Goal: Task Accomplishment & Management: Manage account settings

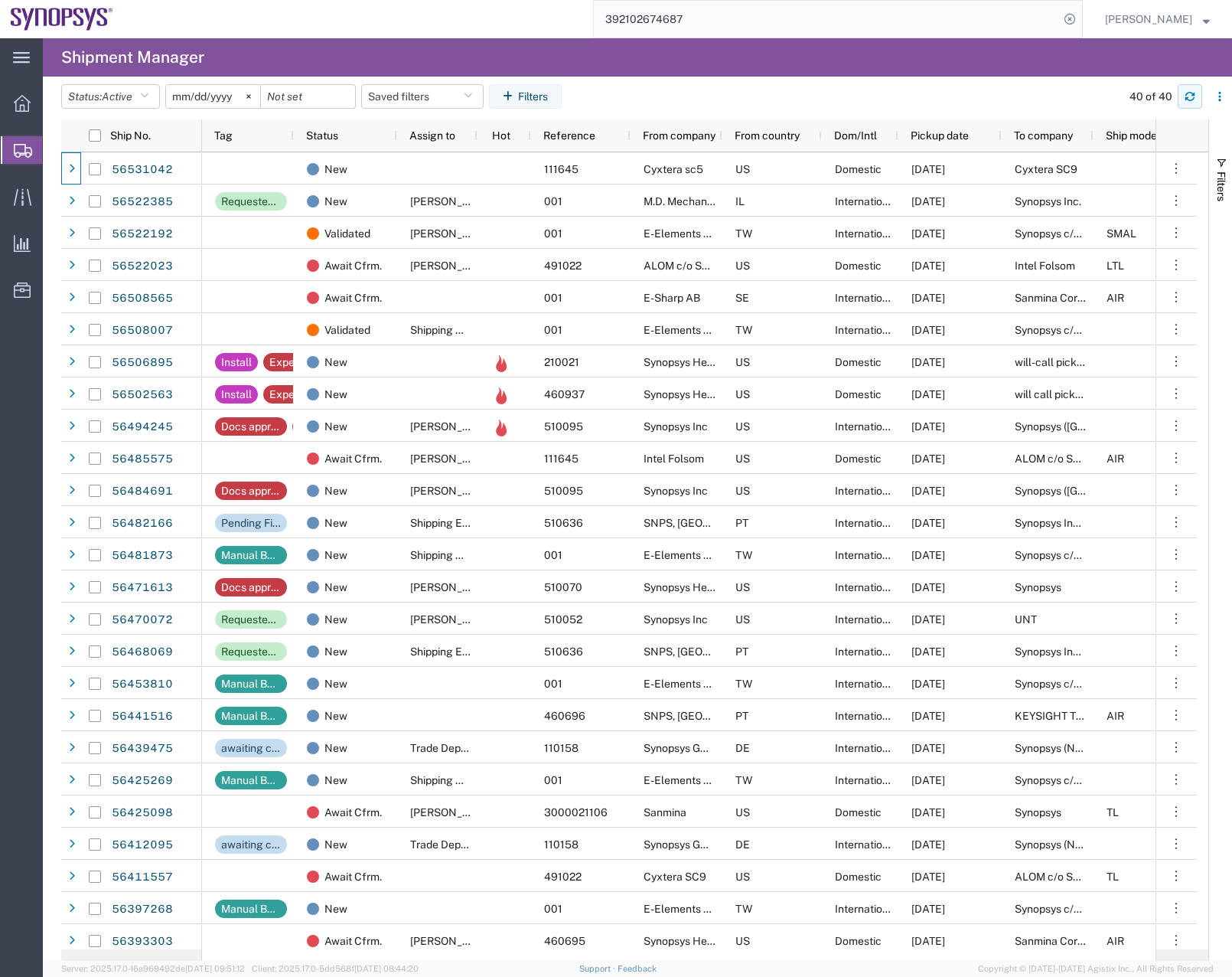
click at [1191, 99] on icon "button" at bounding box center [1190, 96] width 11 height 11
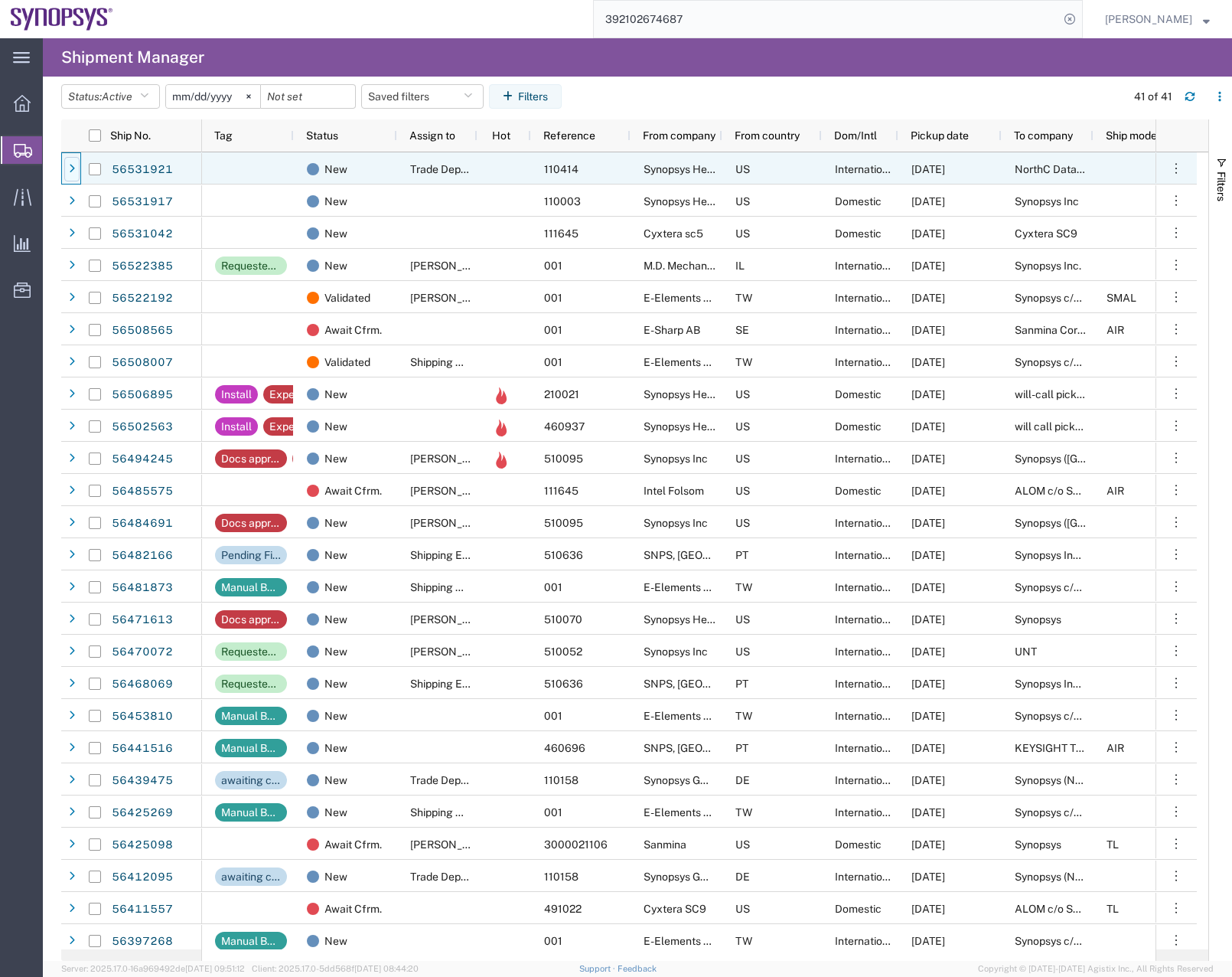
click at [77, 158] on div at bounding box center [72, 169] width 15 height 24
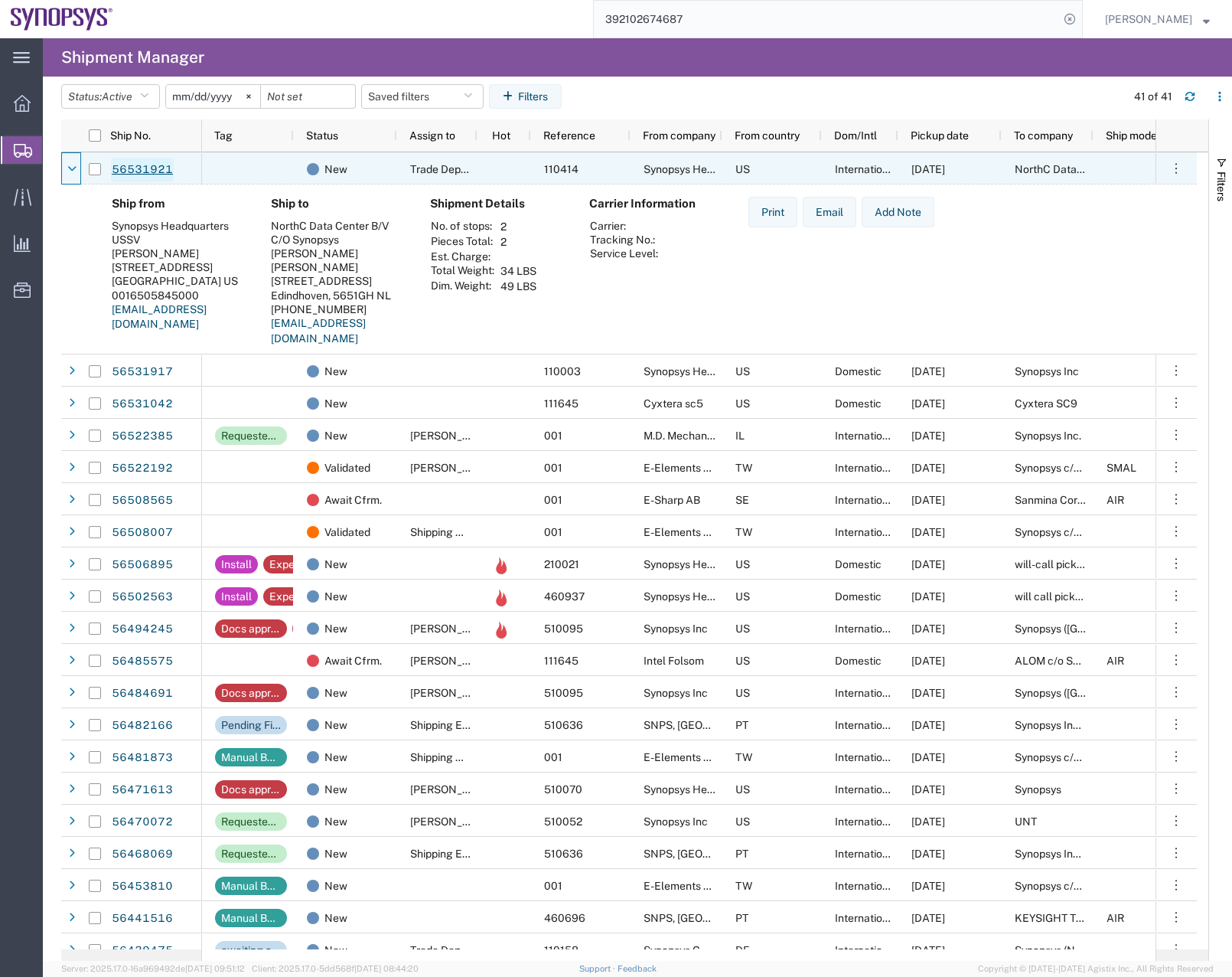
click at [144, 168] on link "56531921" at bounding box center [142, 170] width 63 height 24
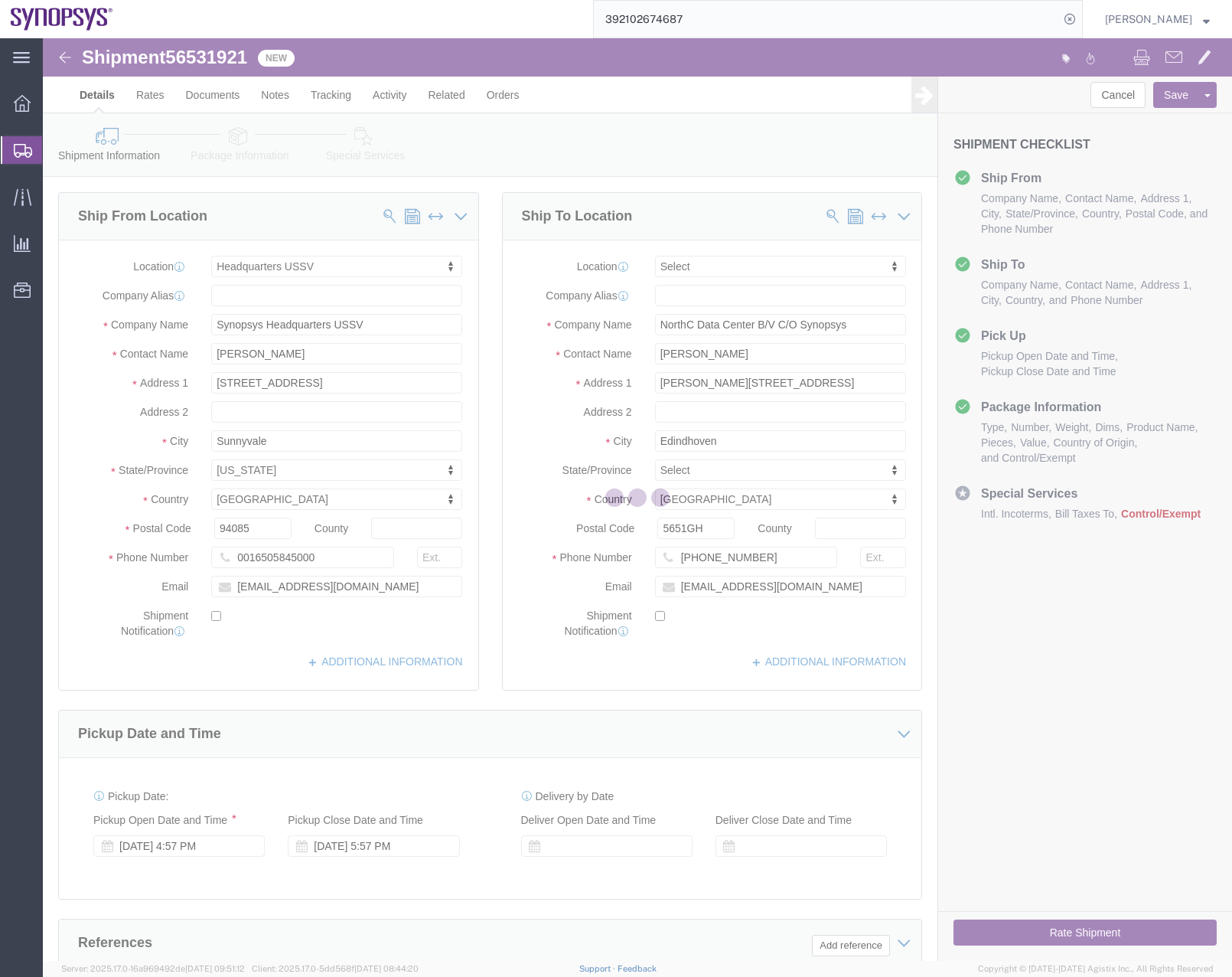
select select "63204"
select select
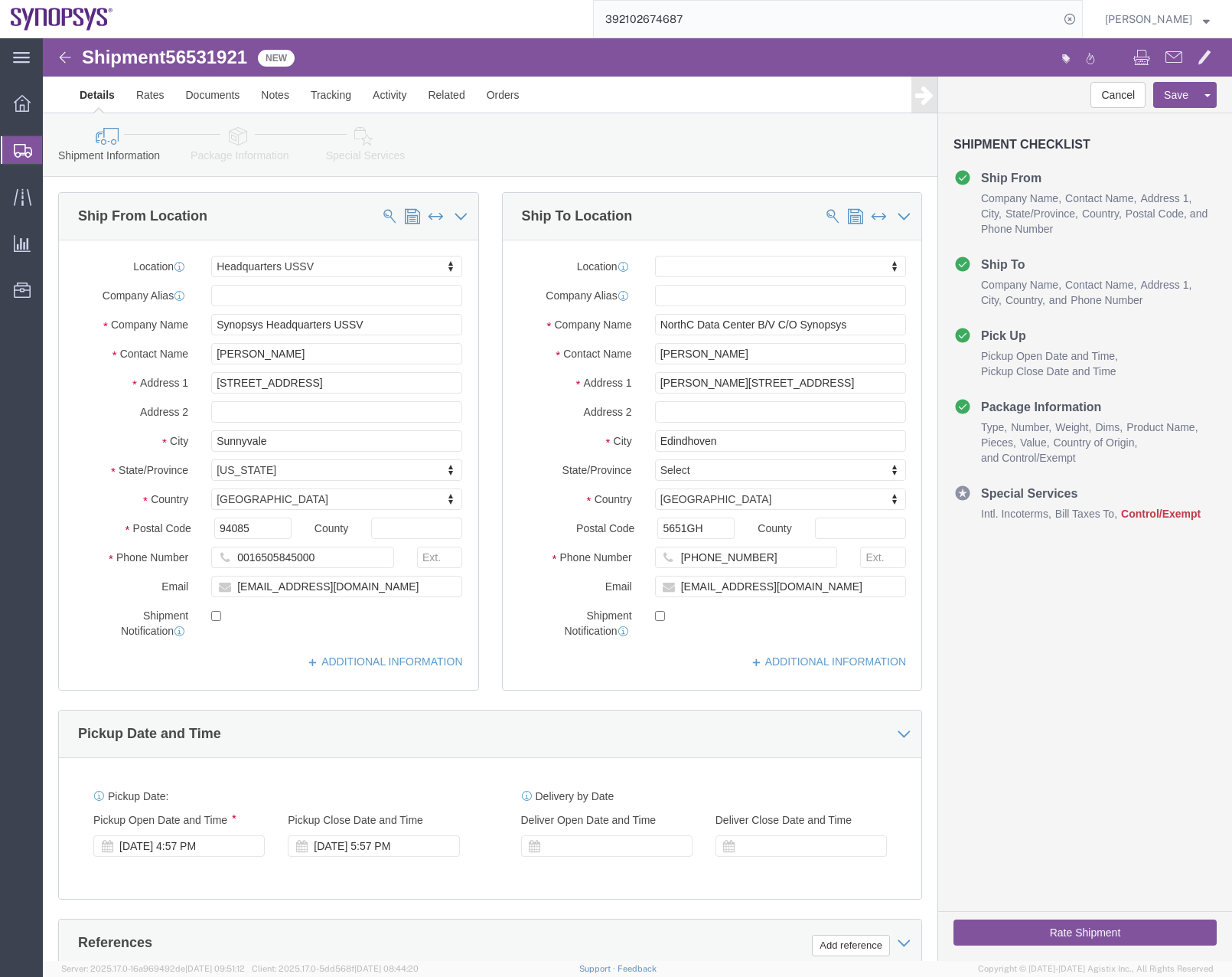
click icon
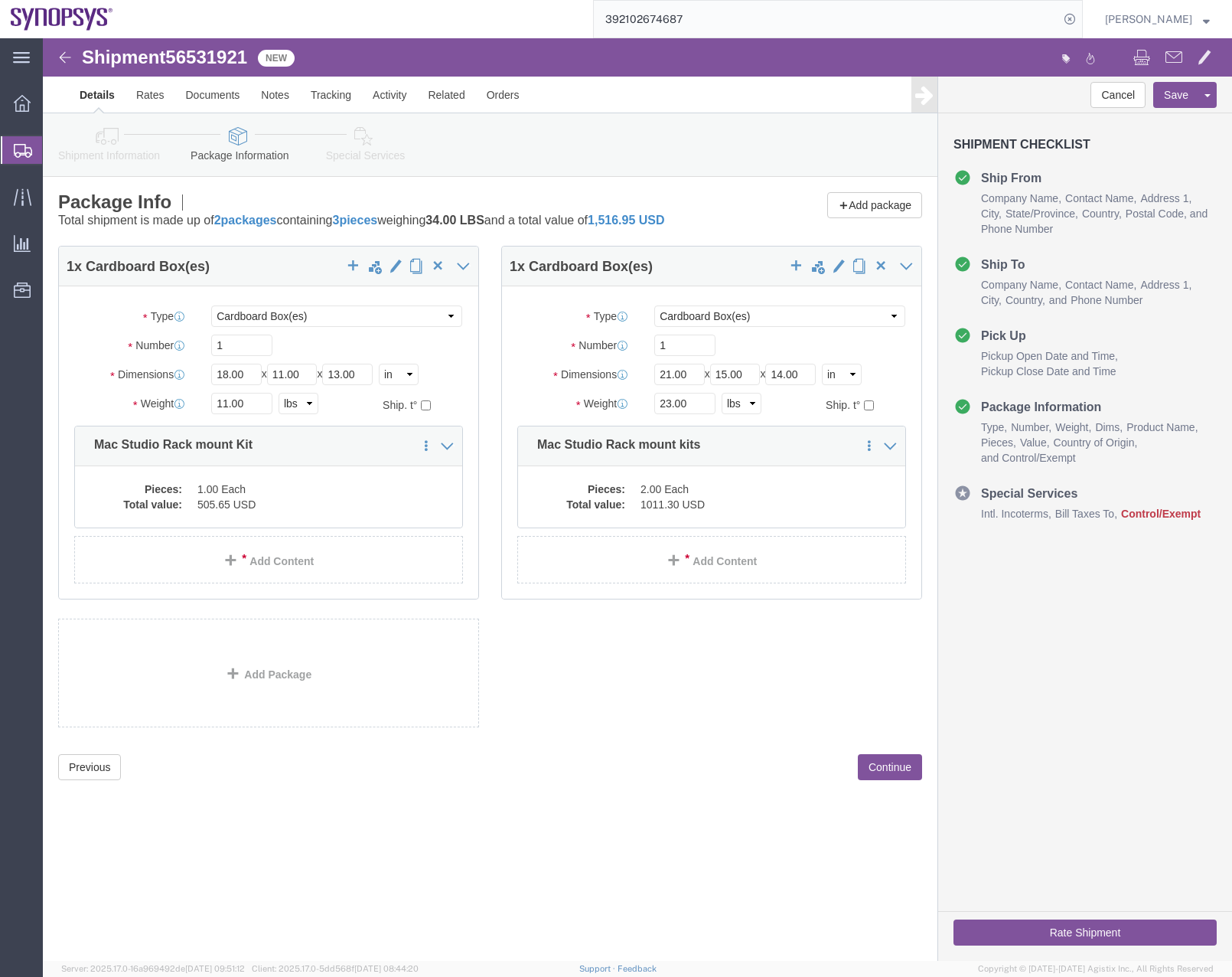
click icon
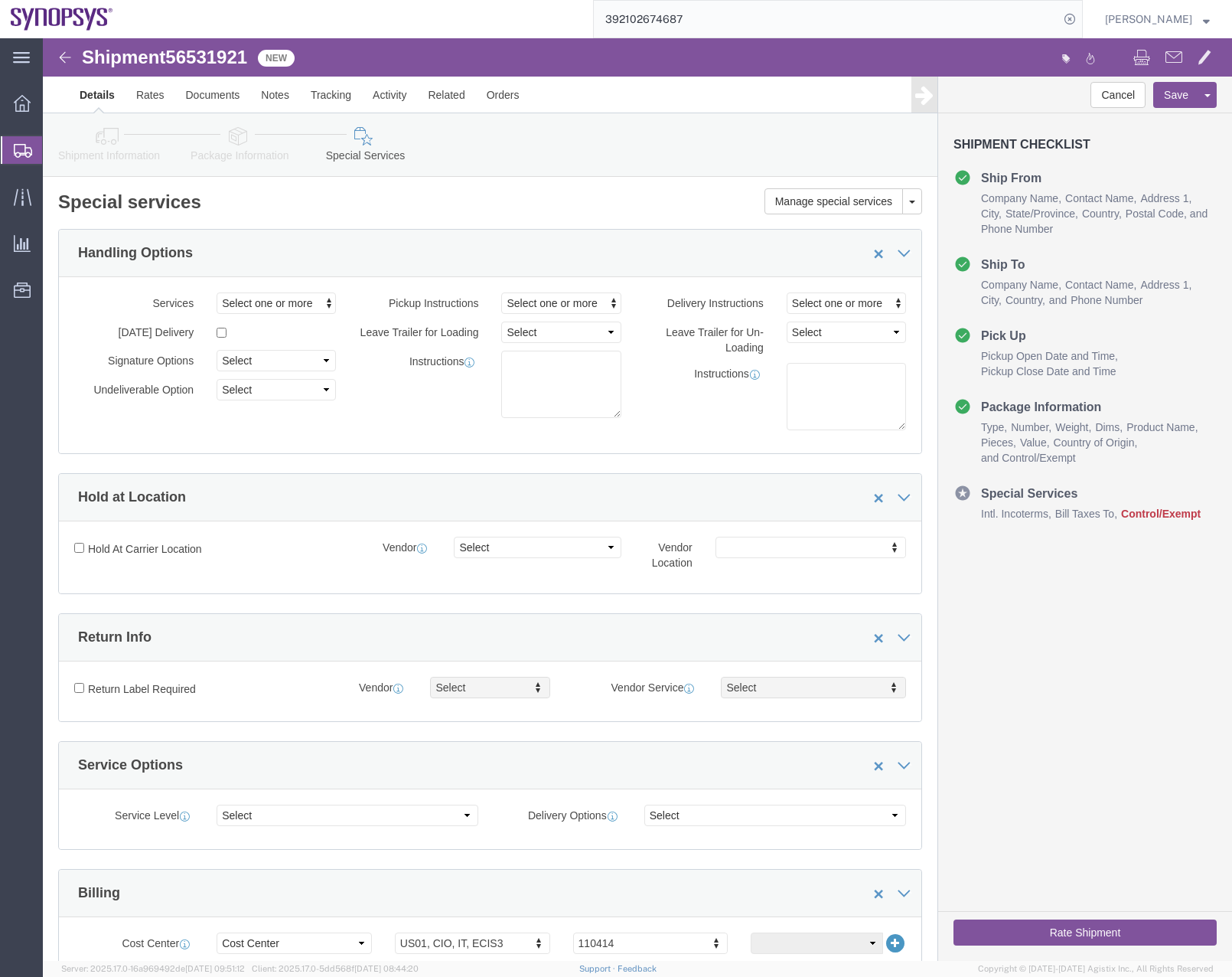
click at [20, 151] on icon at bounding box center [23, 151] width 18 height 13
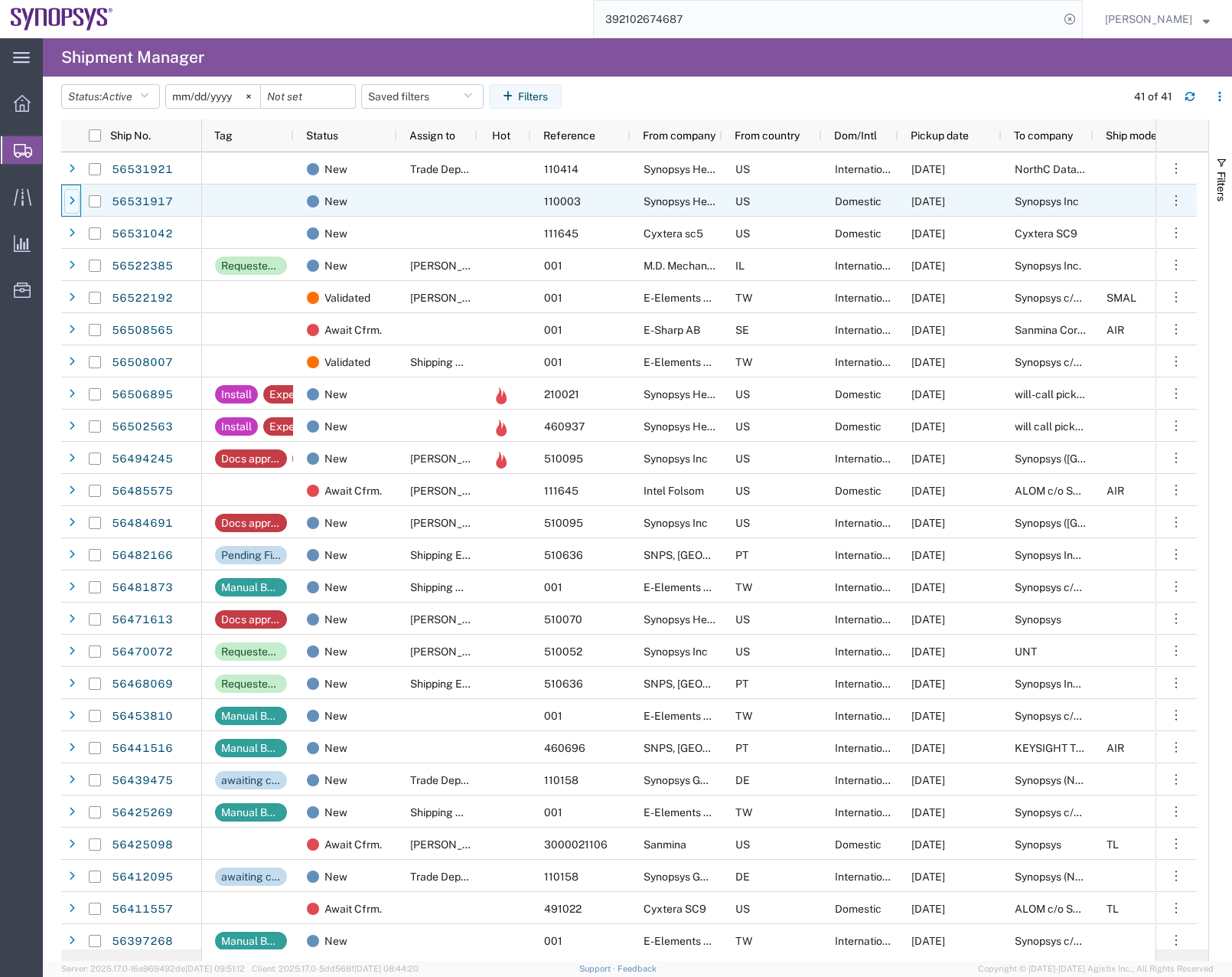
click at [69, 197] on icon at bounding box center [71, 201] width 6 height 11
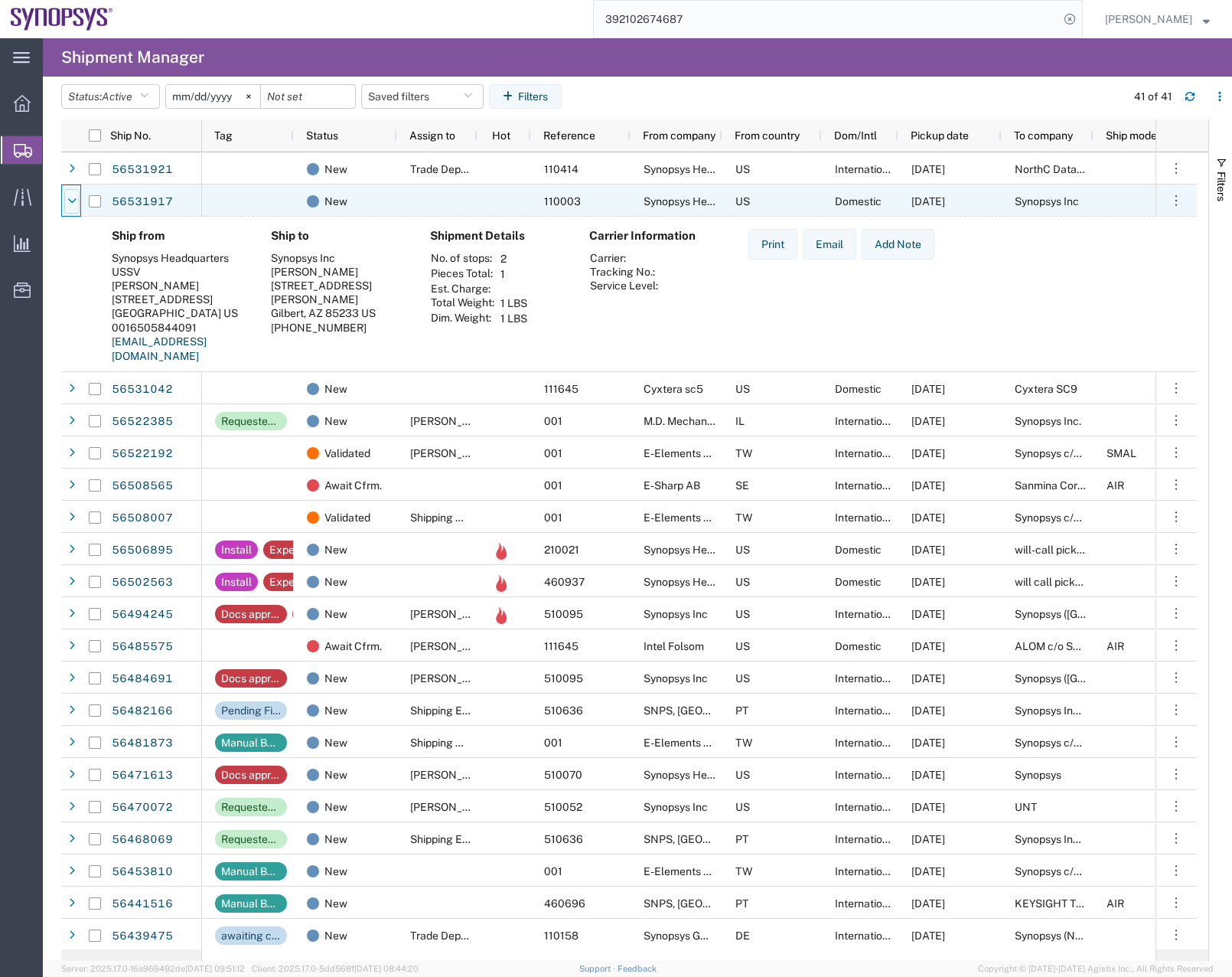
click at [70, 200] on icon at bounding box center [72, 201] width 9 height 11
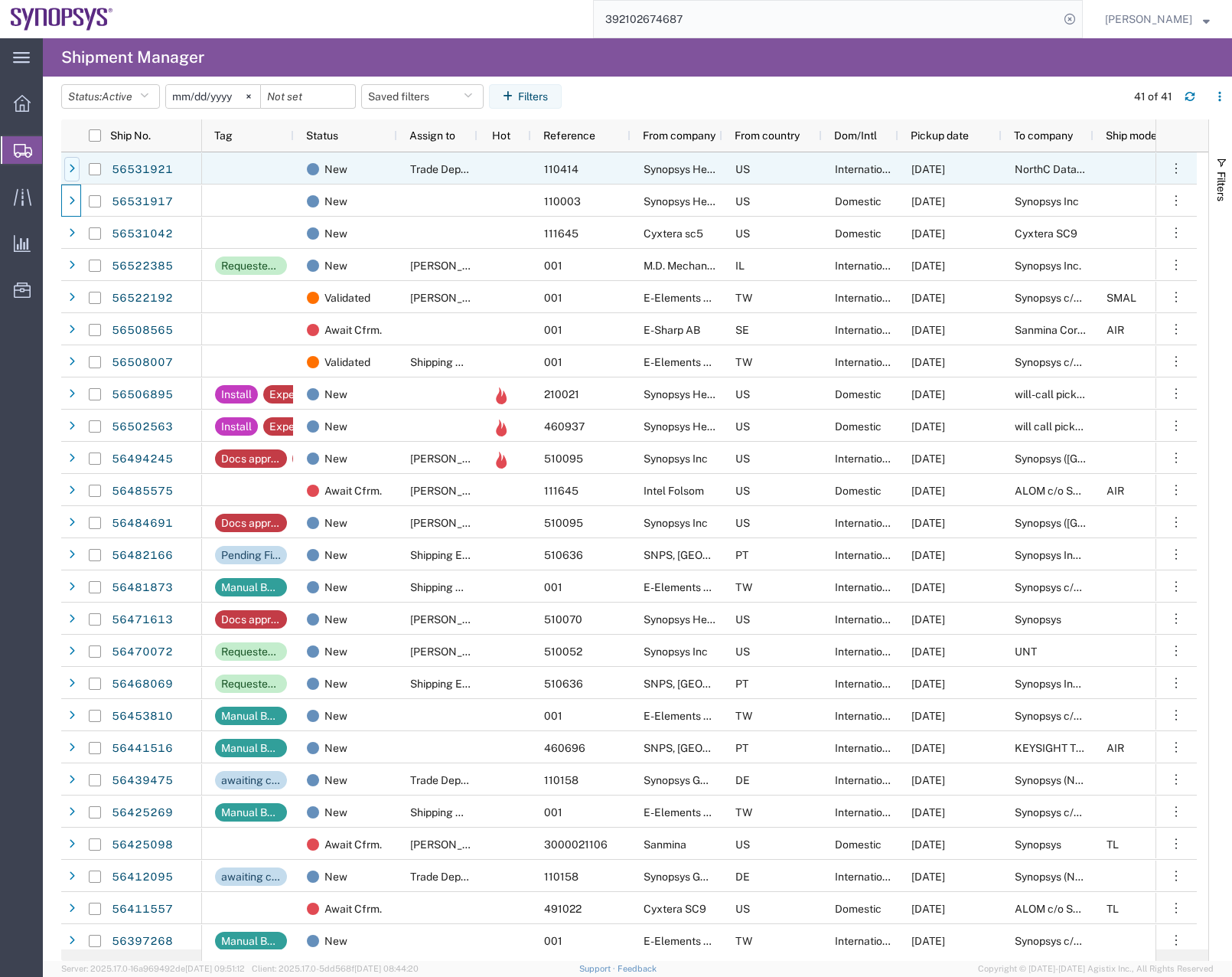
click at [74, 164] on icon at bounding box center [71, 169] width 6 height 11
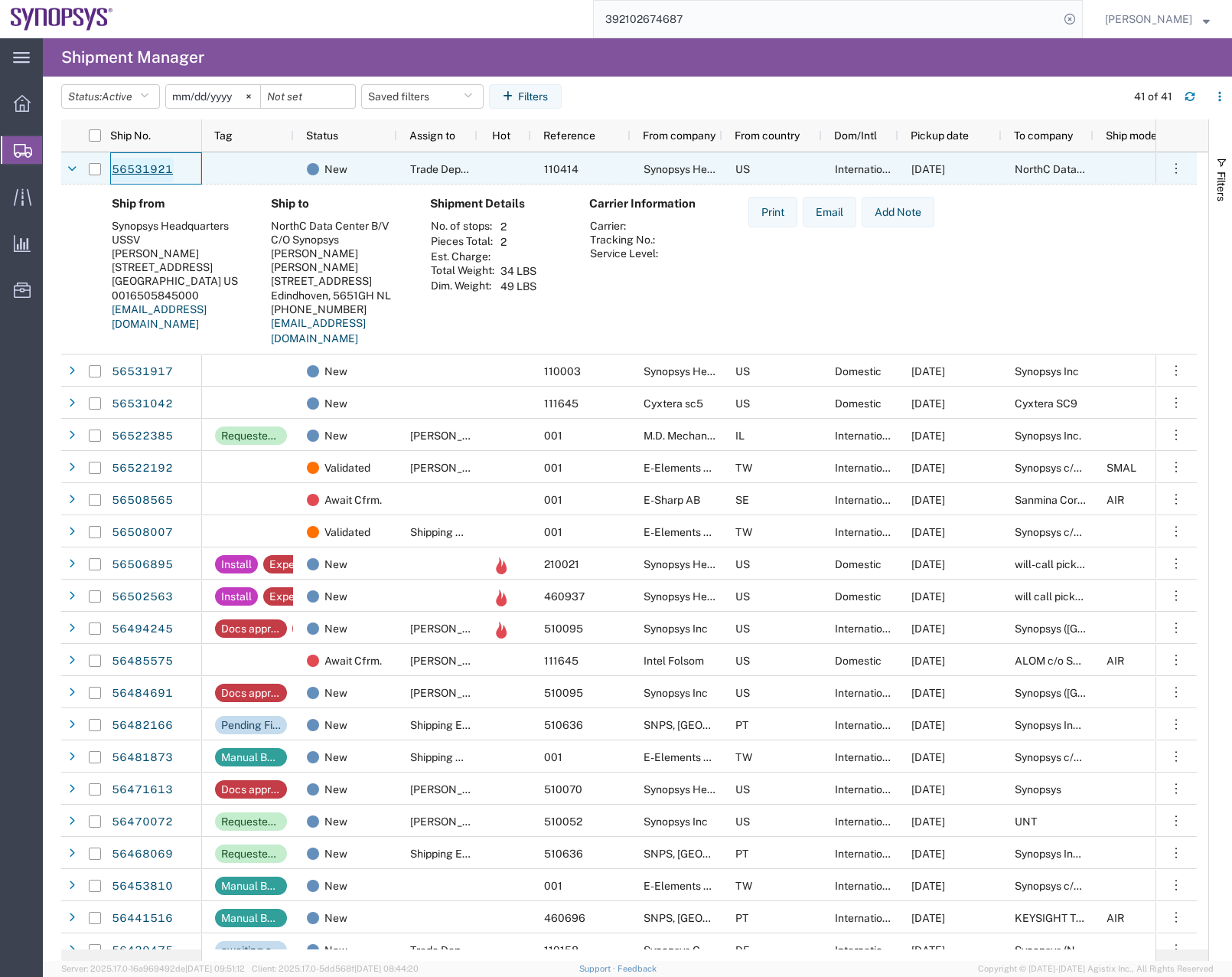
click at [138, 161] on link "56531921" at bounding box center [142, 170] width 63 height 24
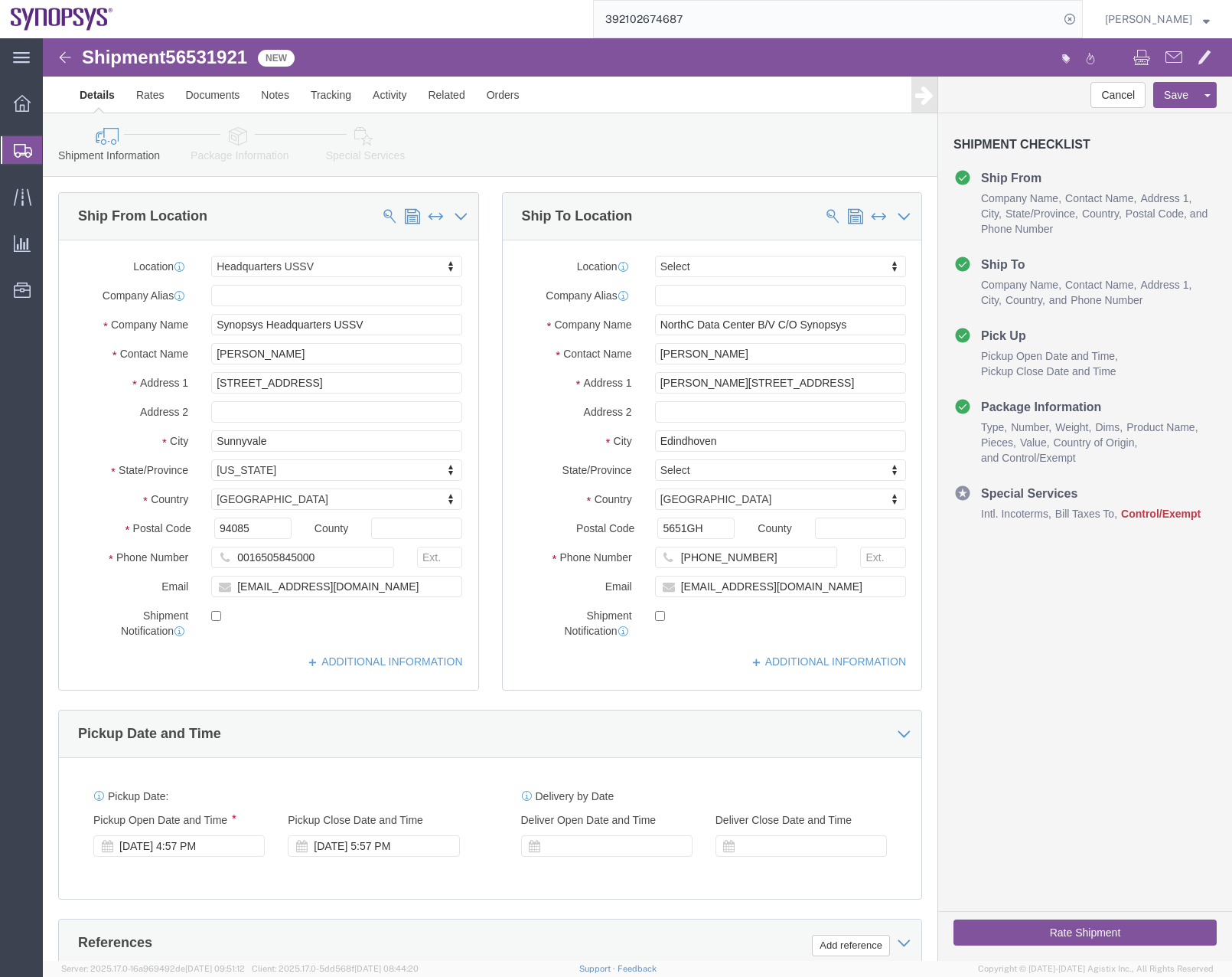
select select "63204"
select select
click input "[PERSON_NAME][STREET_ADDRESS]"
drag, startPoint x: 812, startPoint y: 340, endPoint x: 688, endPoint y: 343, distance: 124.0
click input "[PERSON_NAME][STREET_ADDRESS]"
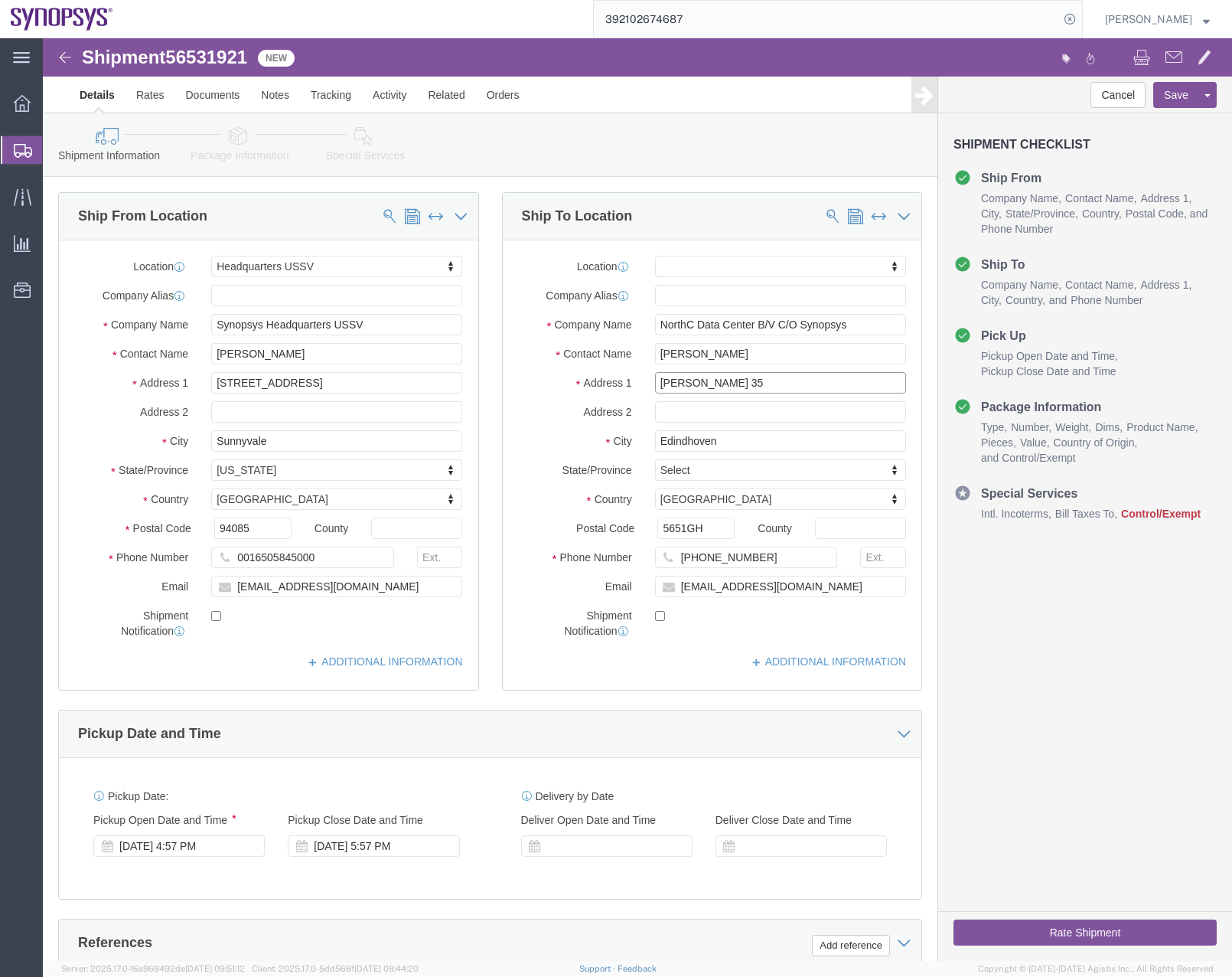
type input "[PERSON_NAME] 35"
select select
click input "text"
click div "Cancel Save Assign To Clone Shipment Save As Template Shipment Checklist Ship F…"
click button "Save"
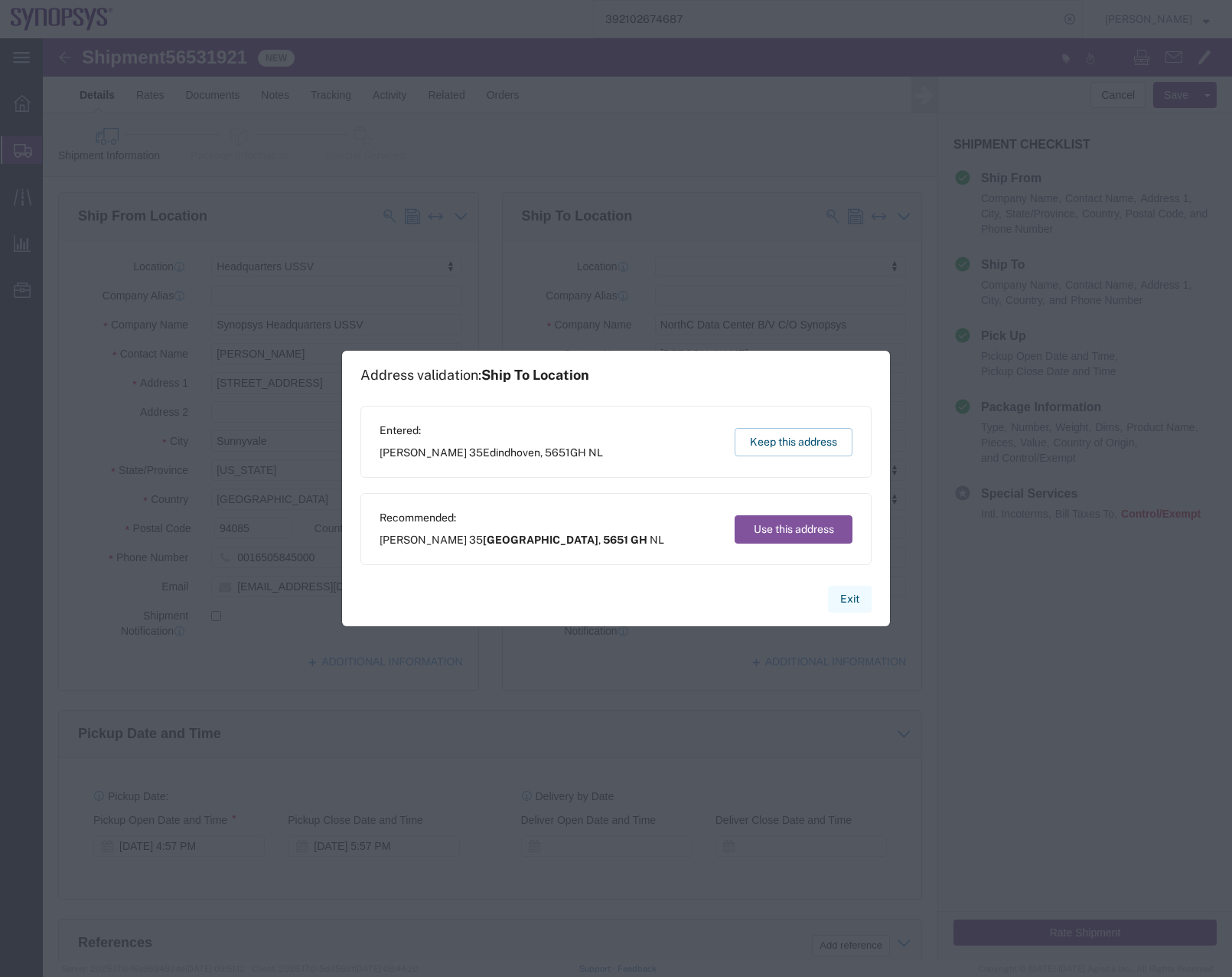
click at [851, 601] on button "Exit" at bounding box center [850, 599] width 43 height 27
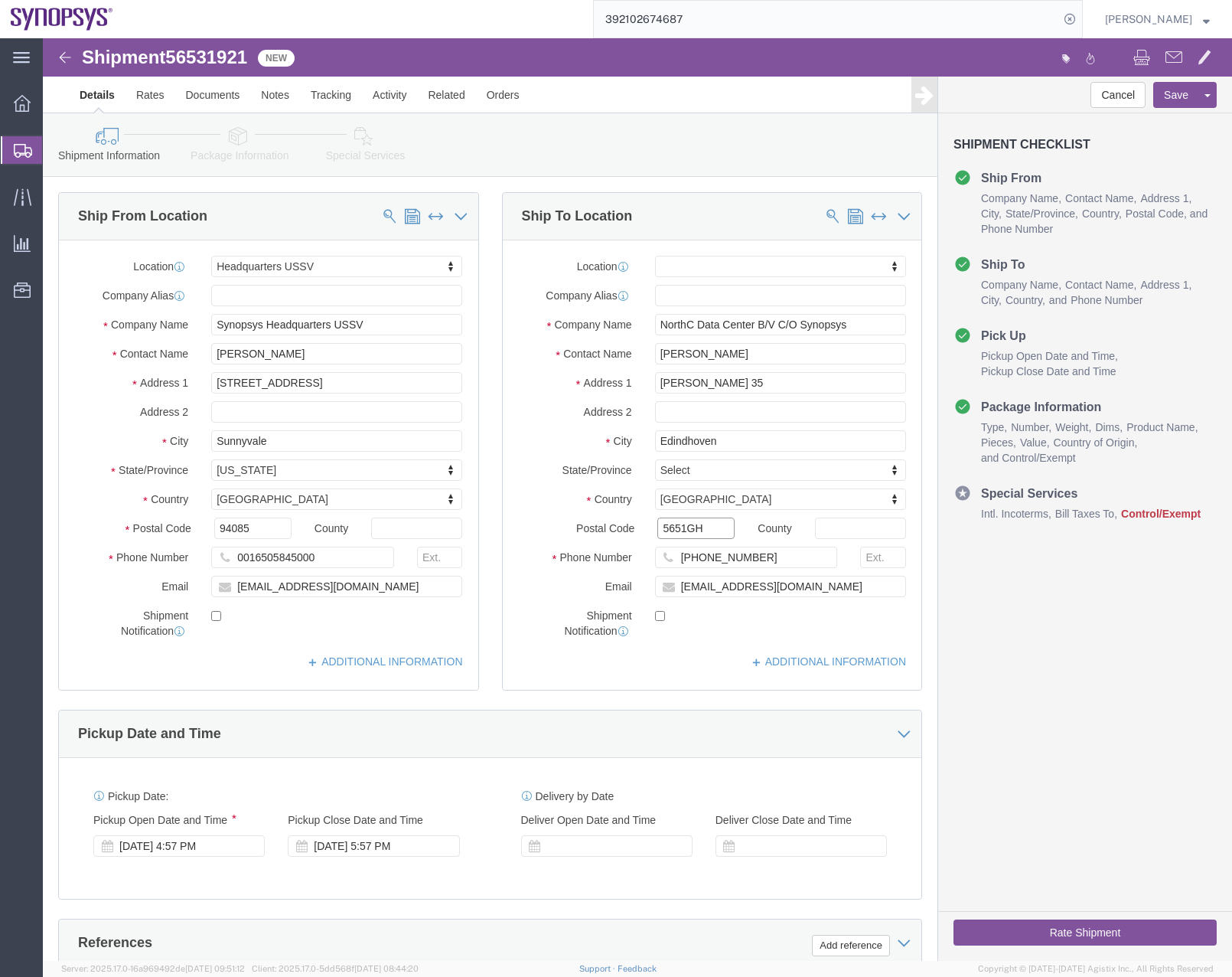
click input "5651GH"
type input "5651 GH"
click button "Save"
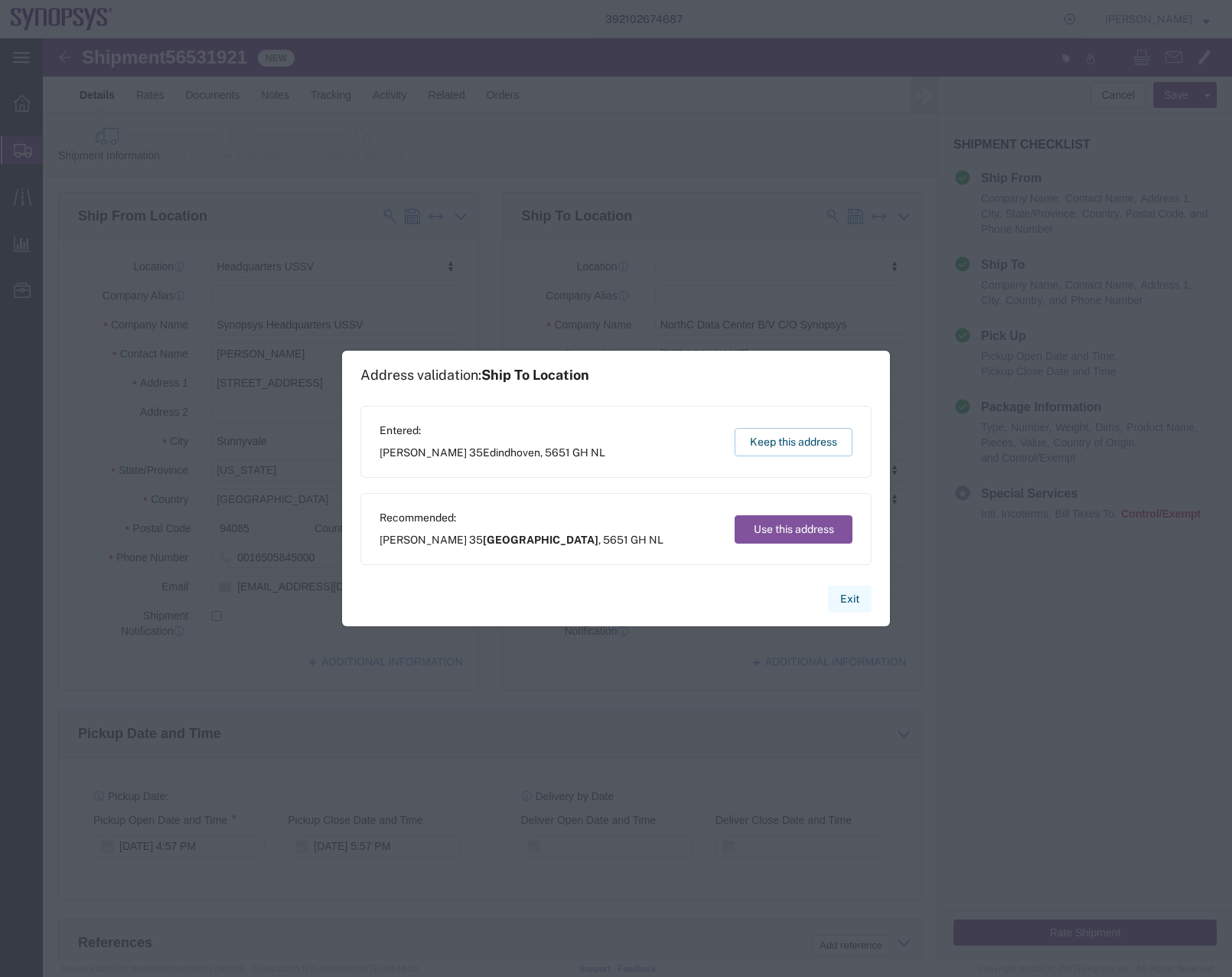
click at [852, 592] on button "Exit" at bounding box center [850, 599] width 43 height 27
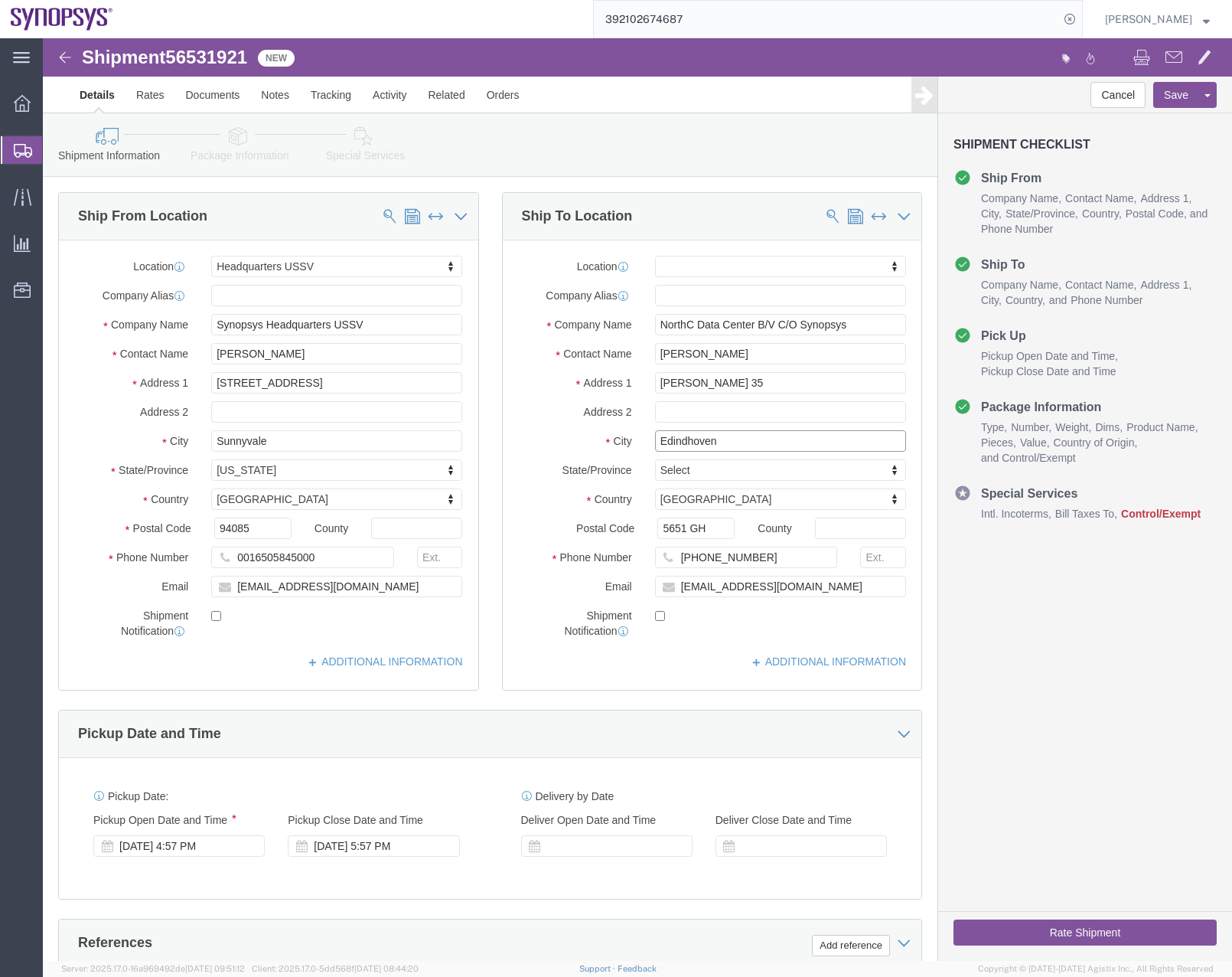
click input "Edindhoven"
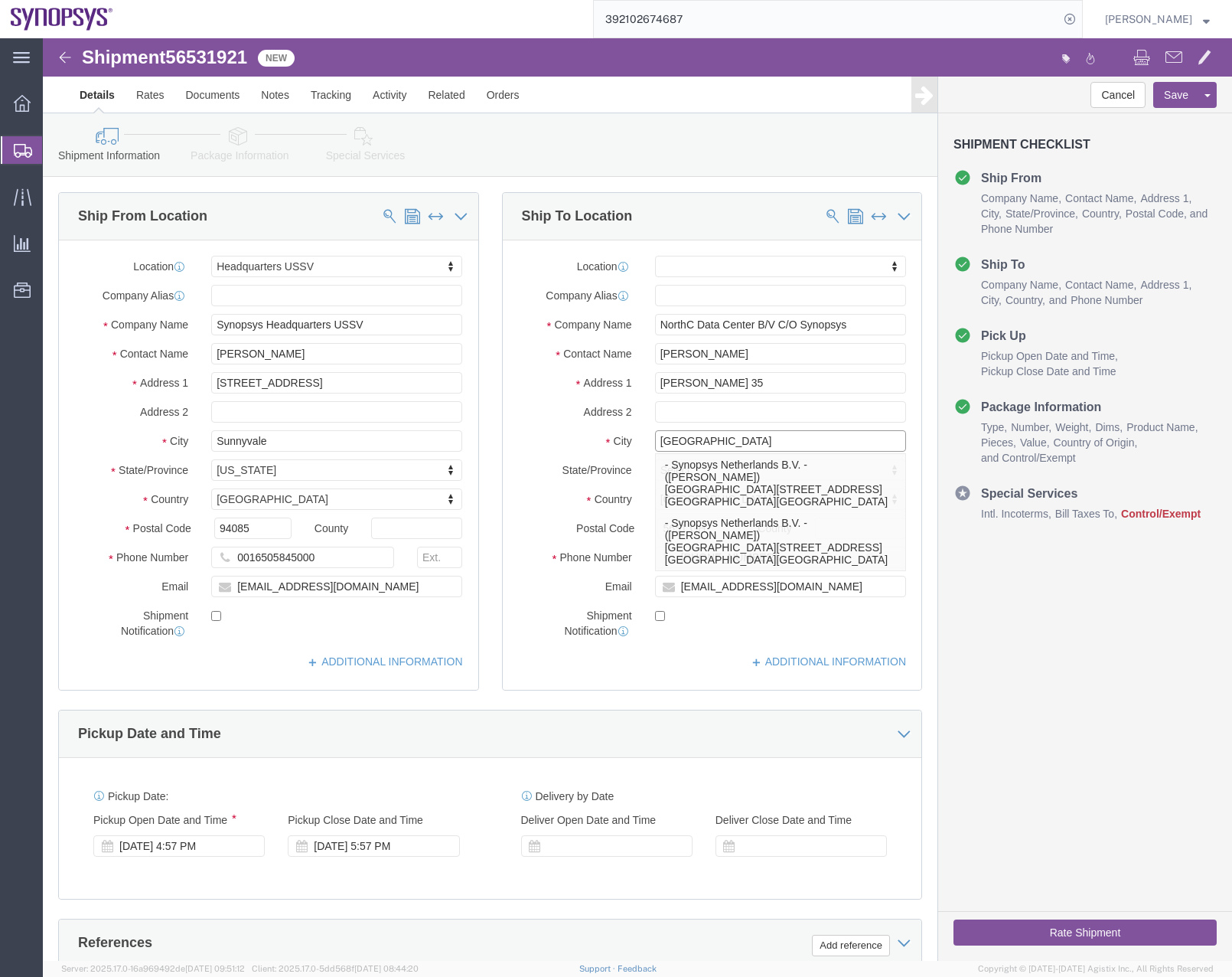
type input "[GEOGRAPHIC_DATA]"
select select
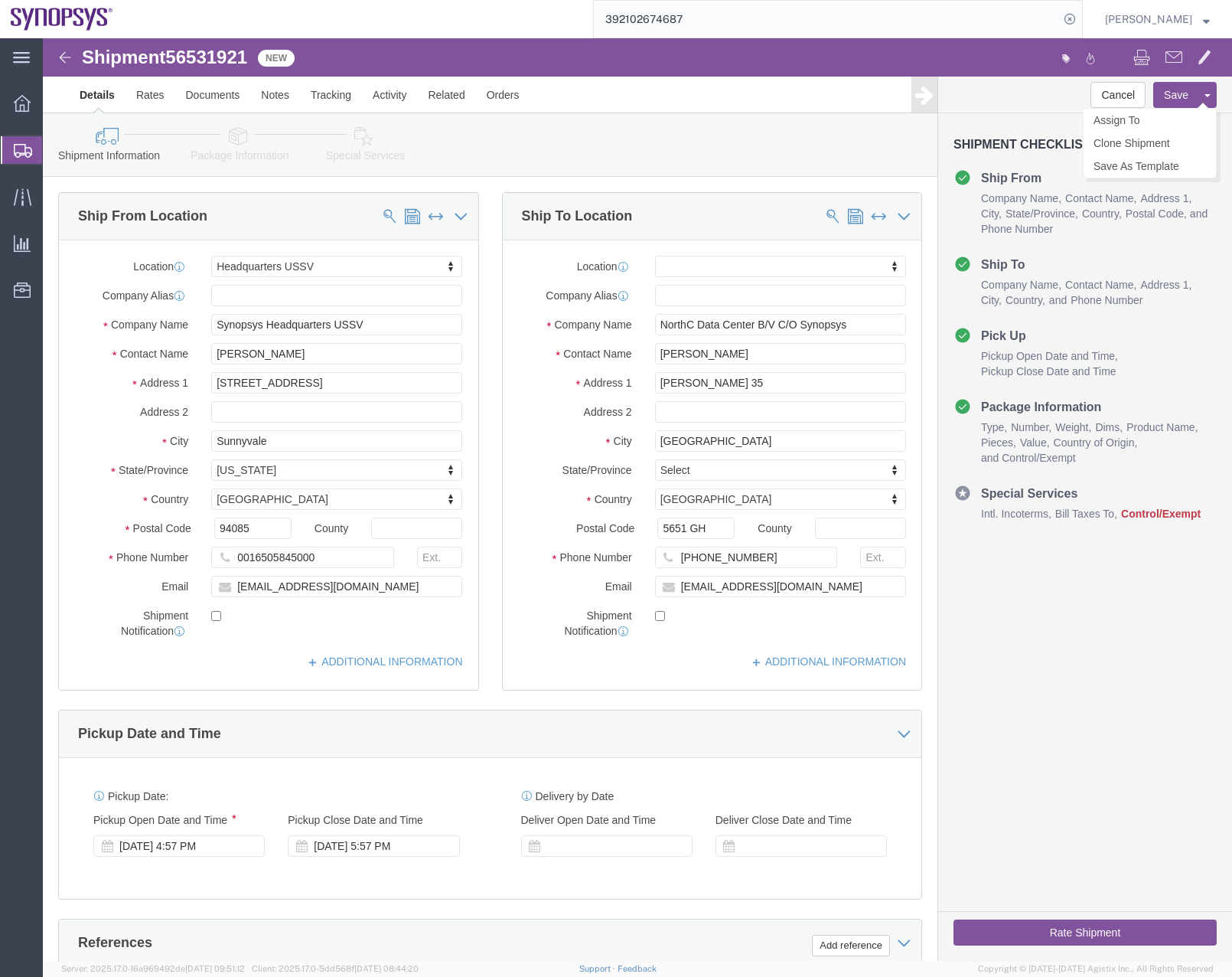
click button "Save"
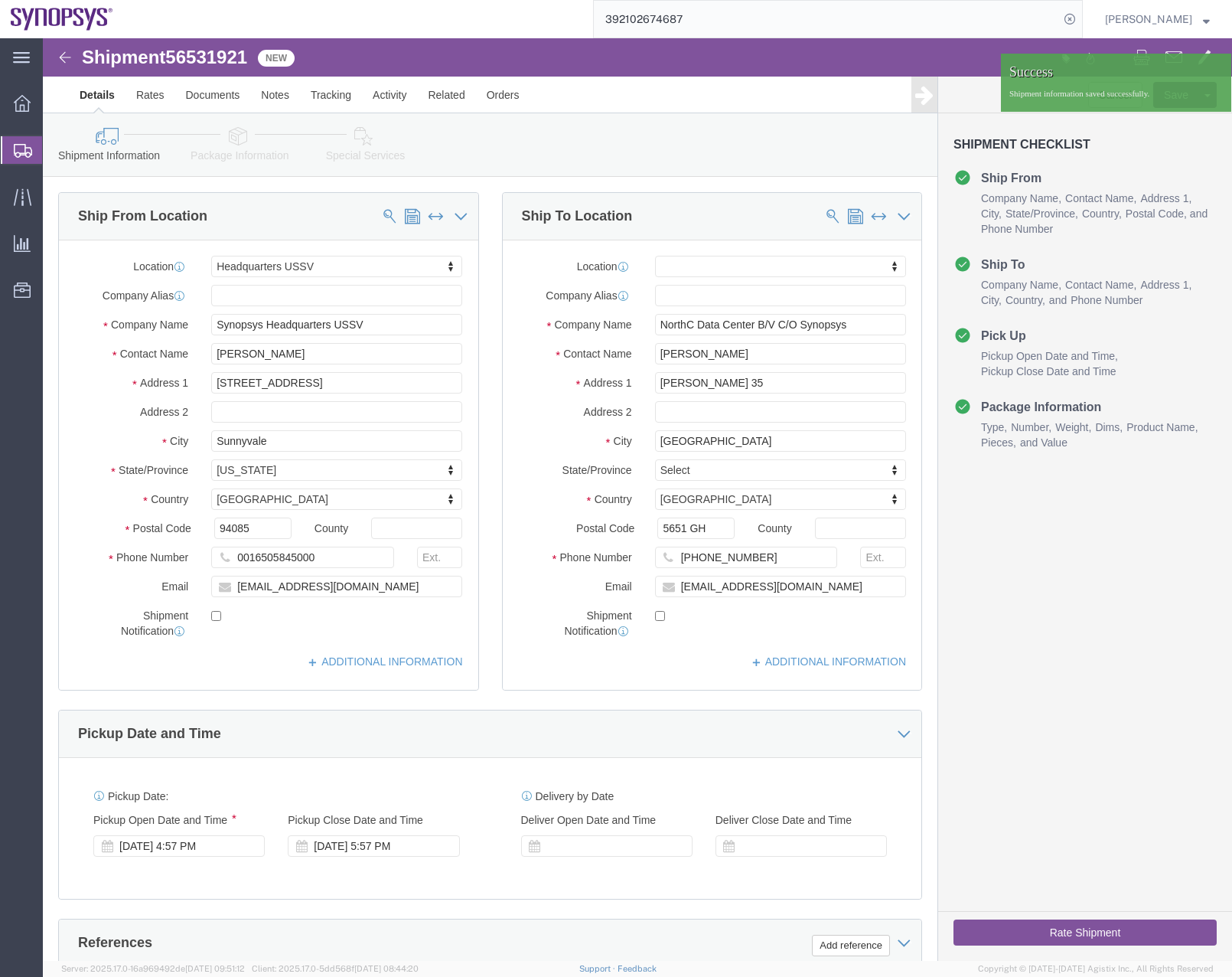
click at [16, 150] on icon at bounding box center [23, 151] width 18 height 13
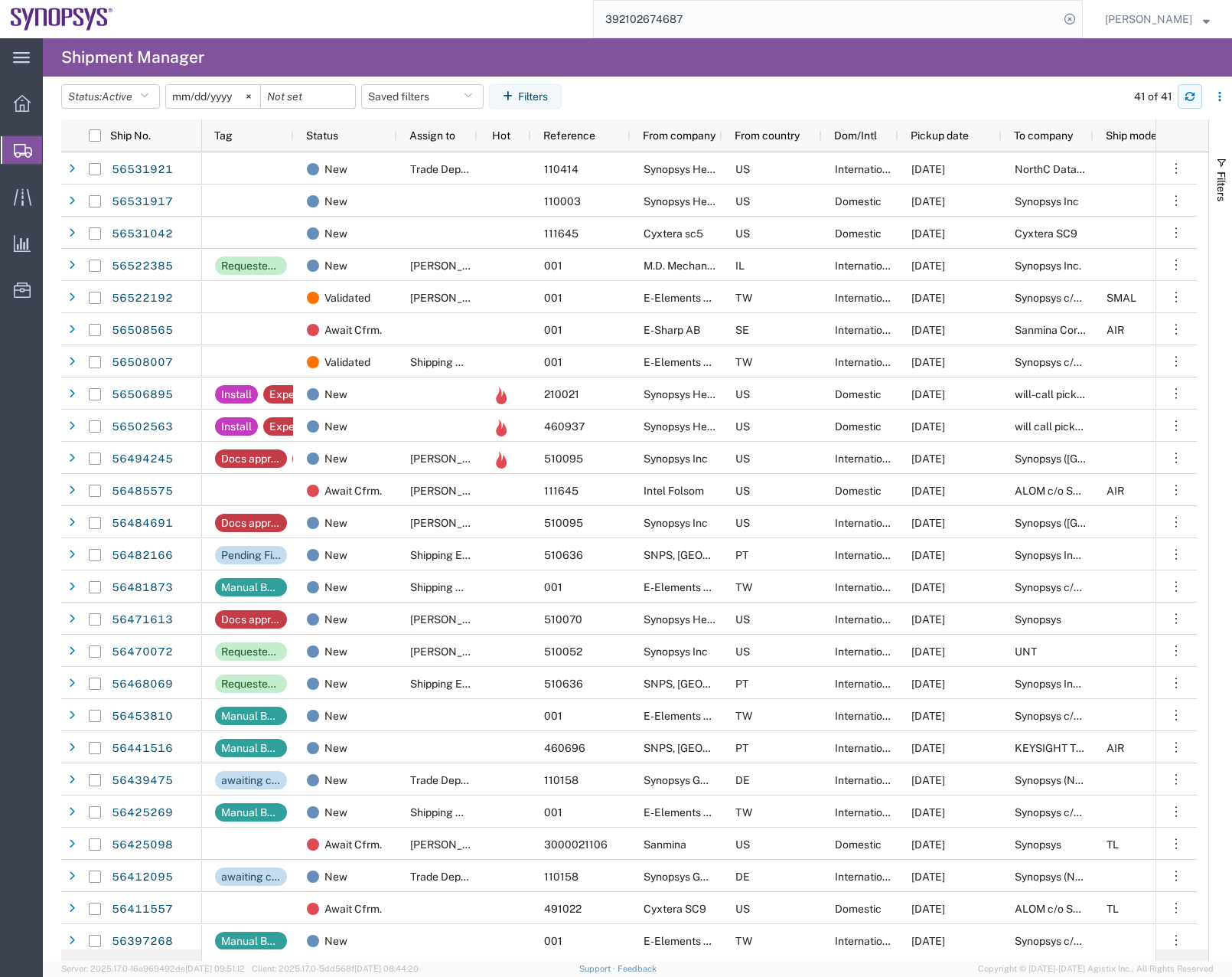
click at [1182, 95] on button "button" at bounding box center [1189, 96] width 24 height 24
click at [1194, 88] on button "button" at bounding box center [1189, 96] width 24 height 24
